Goal: Information Seeking & Learning: Check status

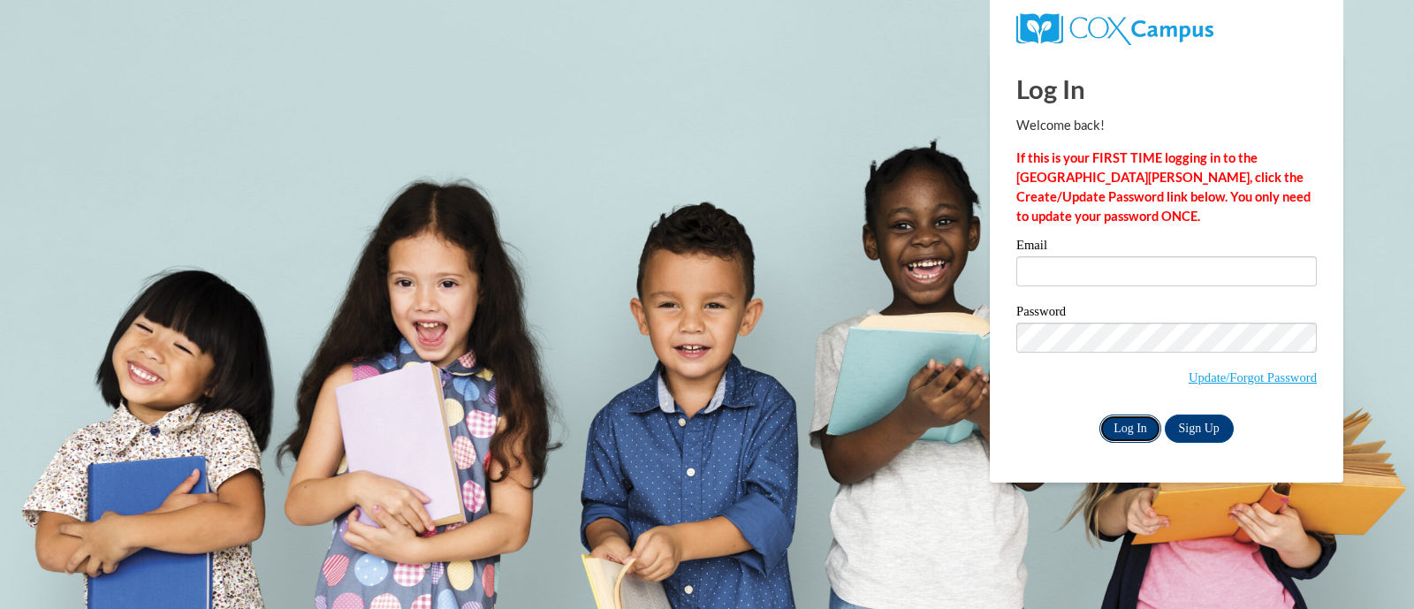
click at [1127, 422] on input "Log In" at bounding box center [1131, 429] width 62 height 28
click at [1045, 262] on input "Email" at bounding box center [1167, 271] width 301 height 30
type input "erae@ddschools.org"
click at [1123, 431] on input "Log In" at bounding box center [1131, 429] width 62 height 28
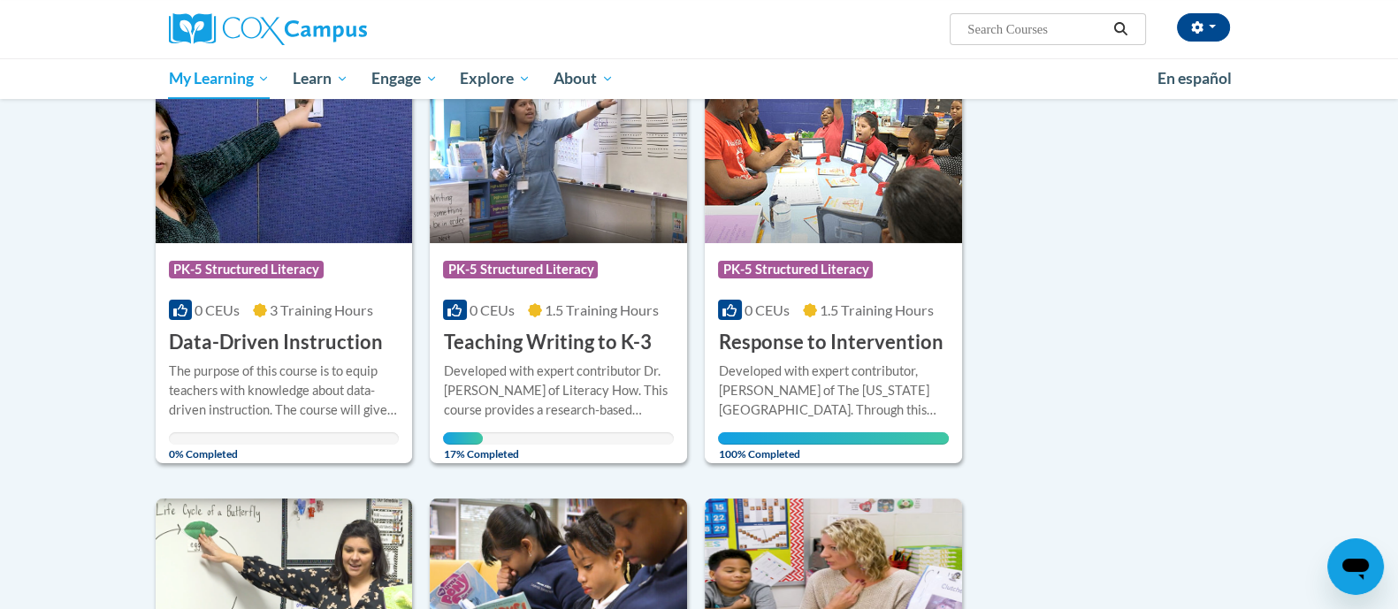
scroll to position [281, 0]
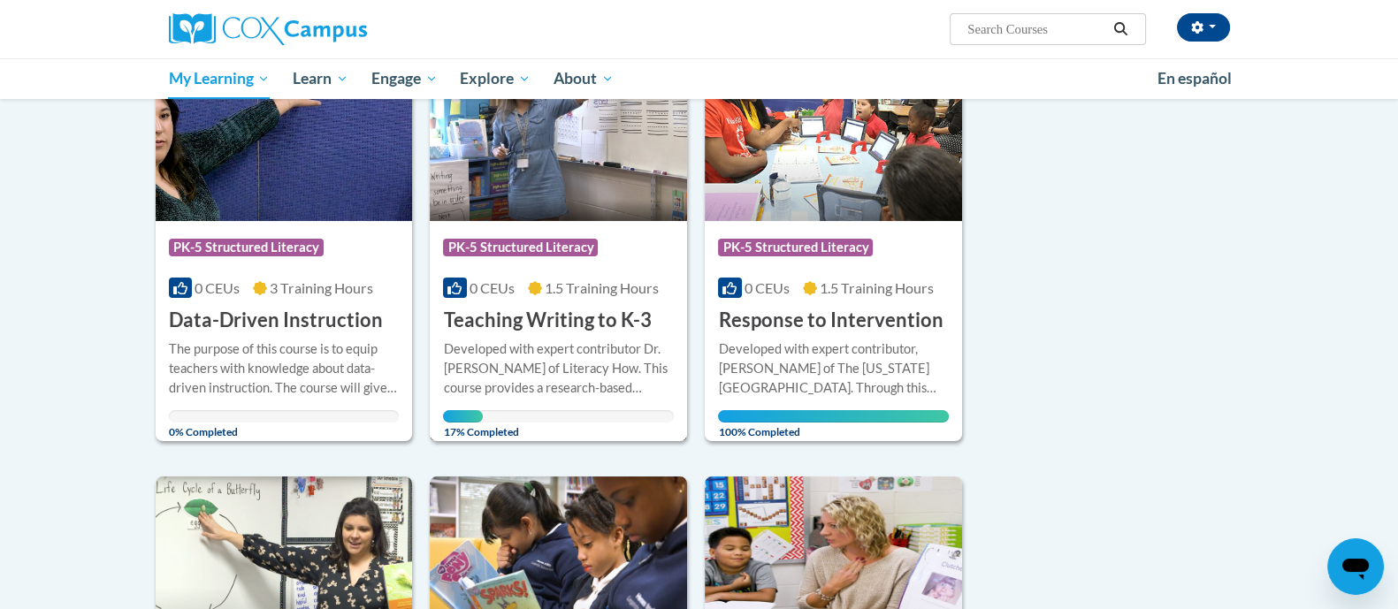
click at [566, 355] on div "Developed with expert contributor Dr. Margie Gillis of Literacy How. This cours…" at bounding box center [558, 368] width 231 height 58
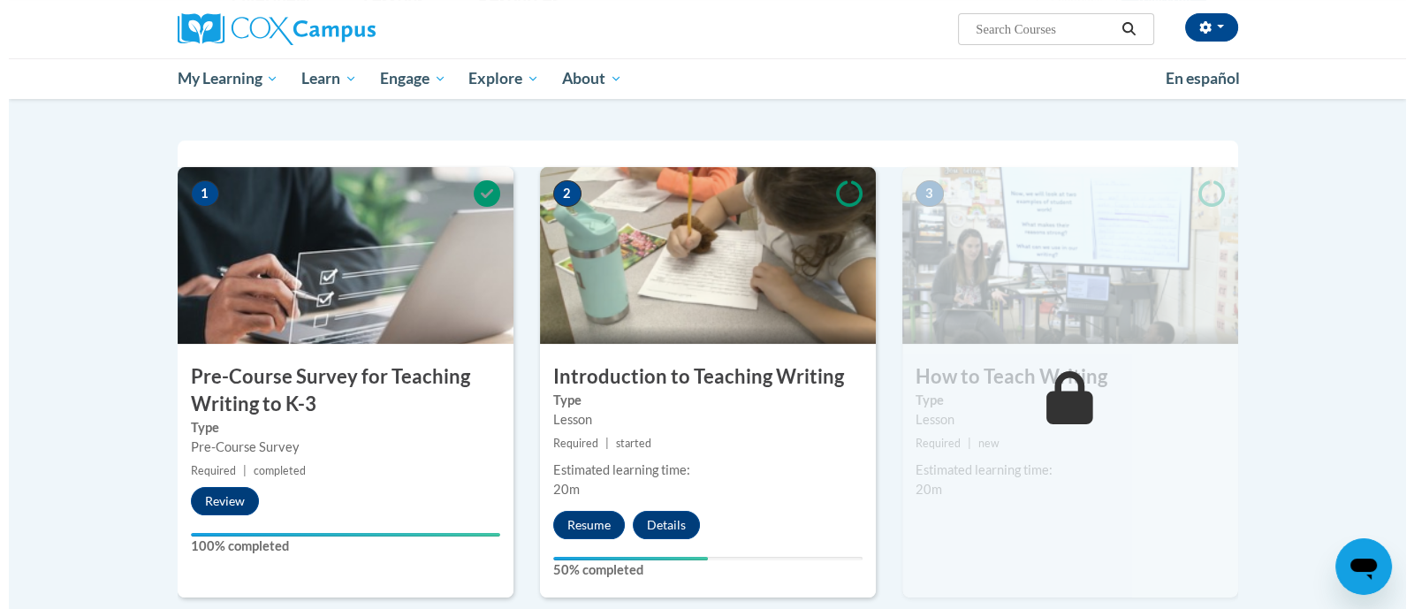
scroll to position [323, 0]
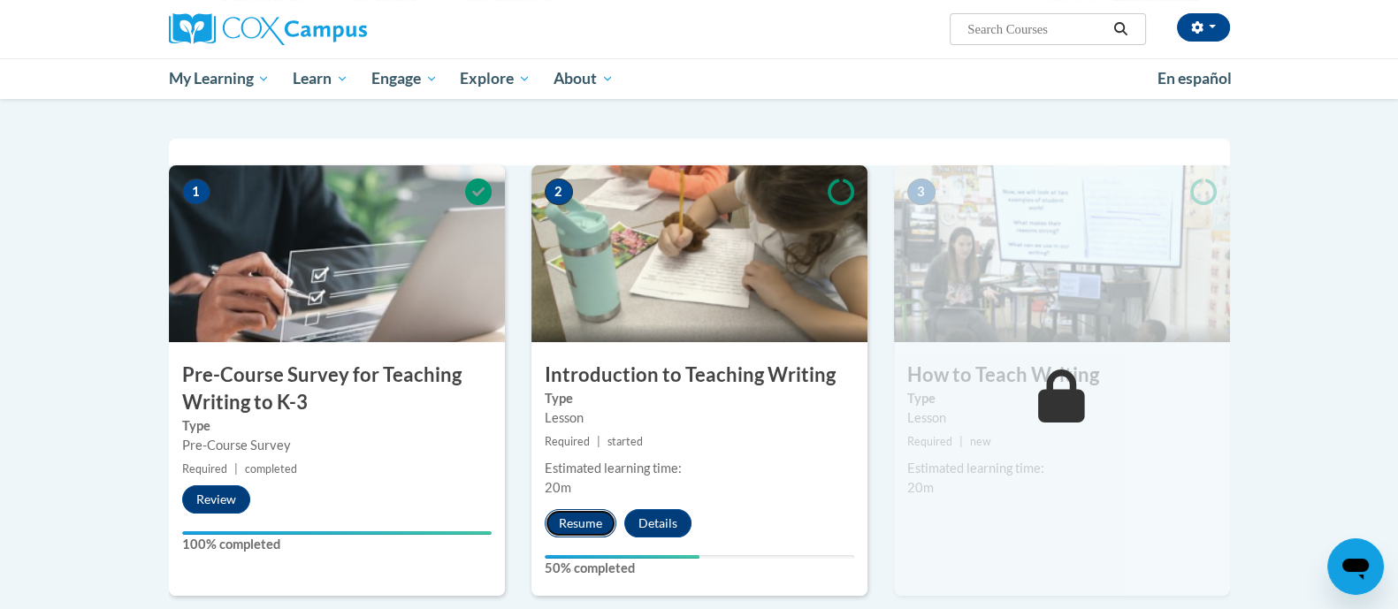
click at [590, 532] on button "Resume" at bounding box center [581, 523] width 72 height 28
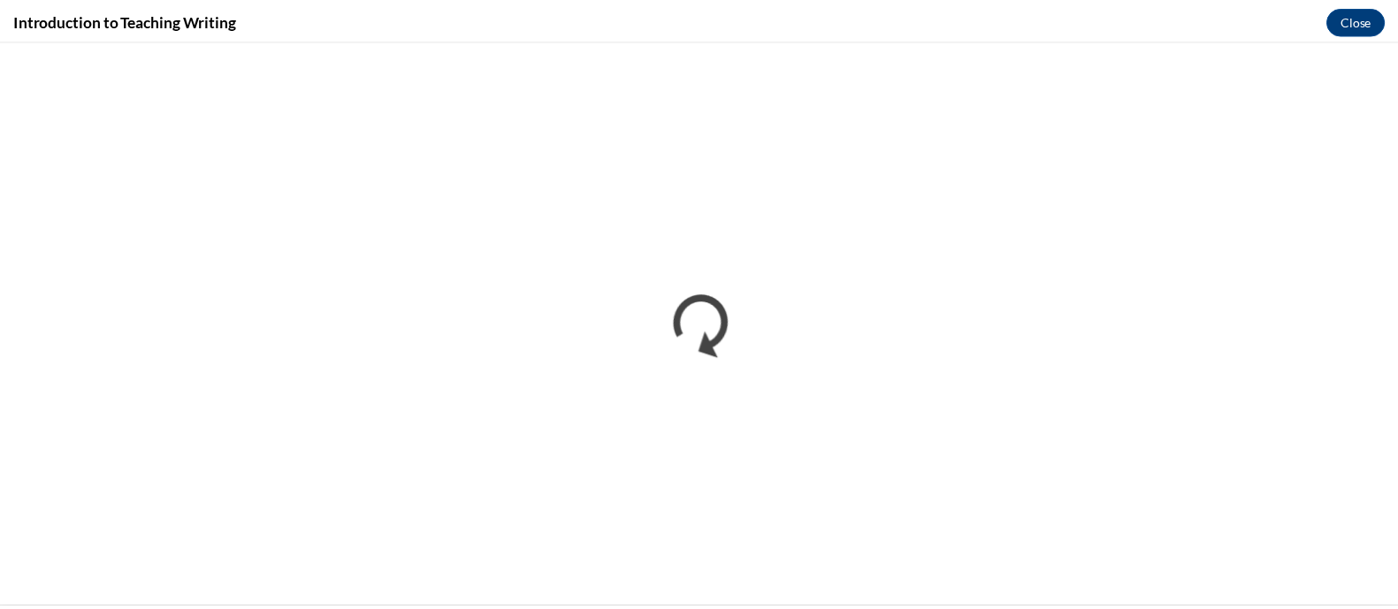
scroll to position [0, 0]
